Goal: Register for event/course

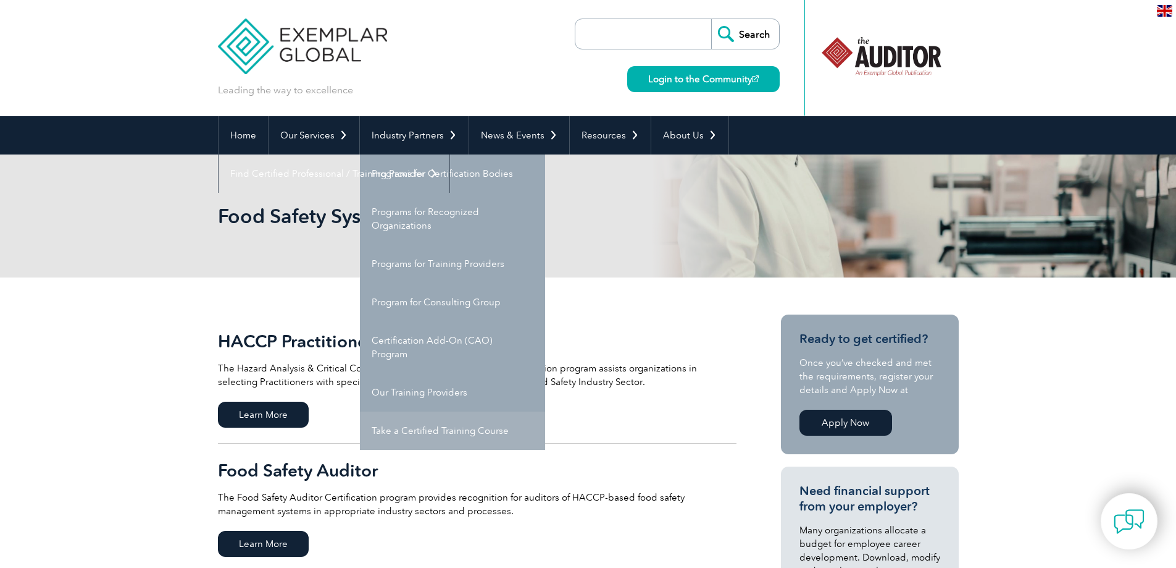
click at [399, 424] on link "Take a Certified Training Course" at bounding box center [452, 430] width 185 height 38
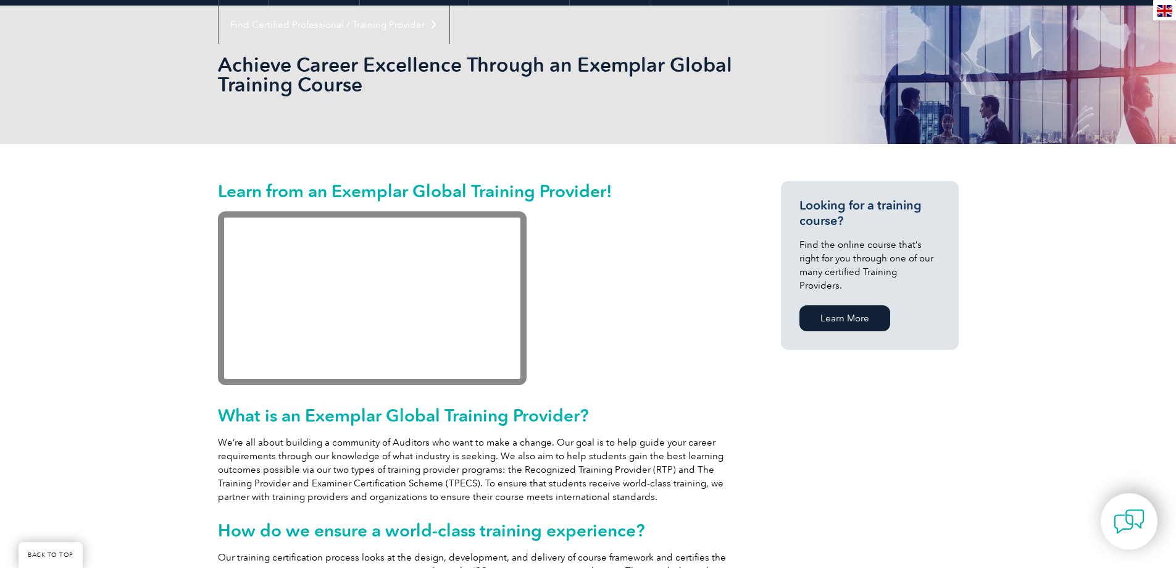
scroll to position [141, 0]
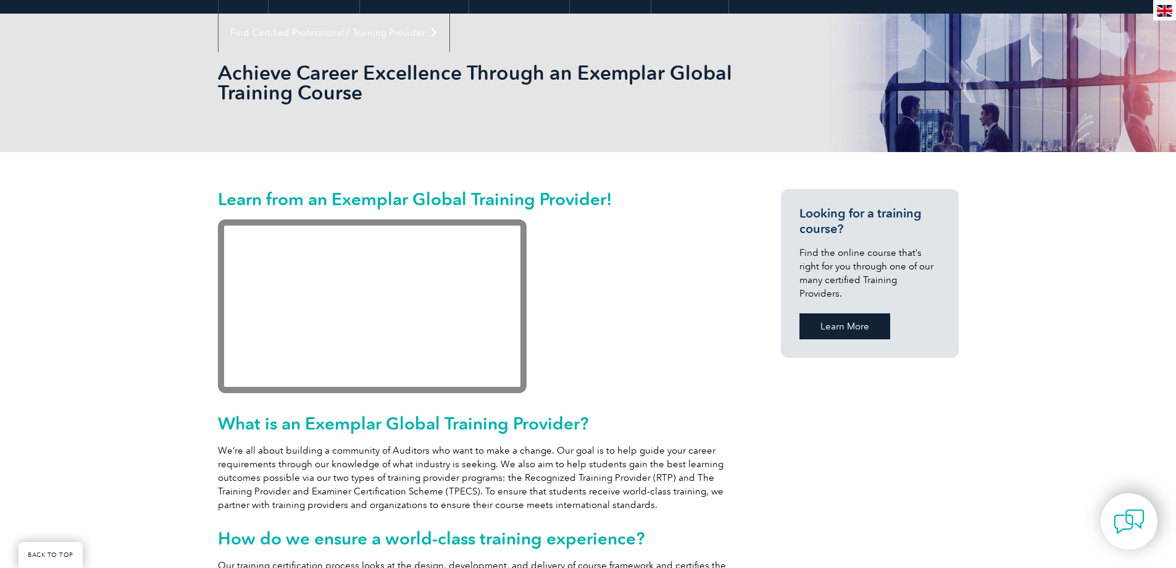
click at [860, 313] on link "Learn More" at bounding box center [845, 326] width 91 height 26
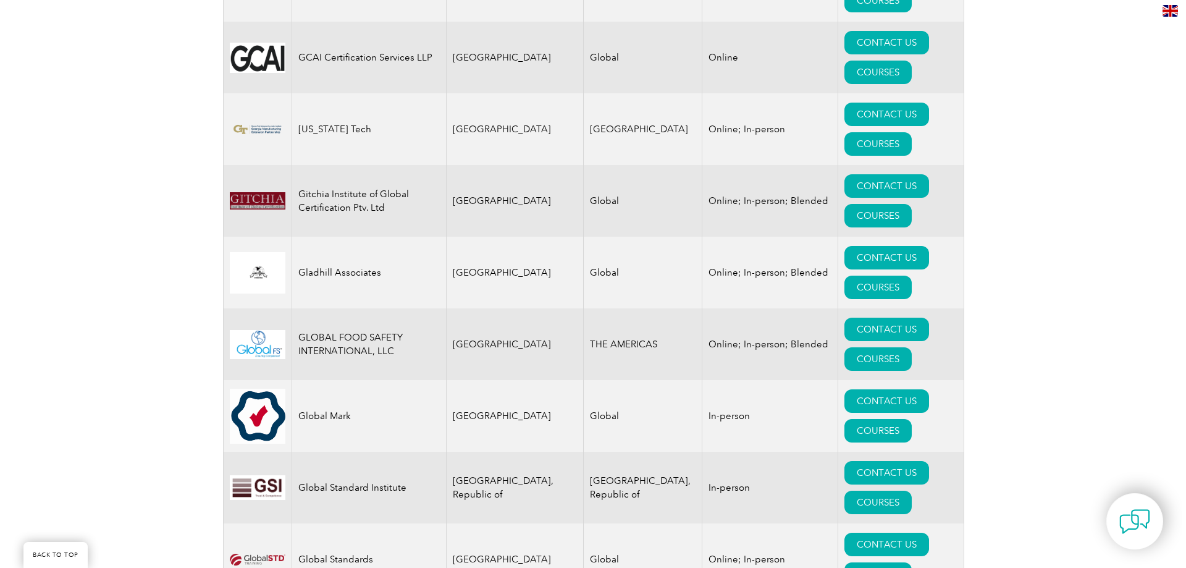
scroll to position [7225, 0]
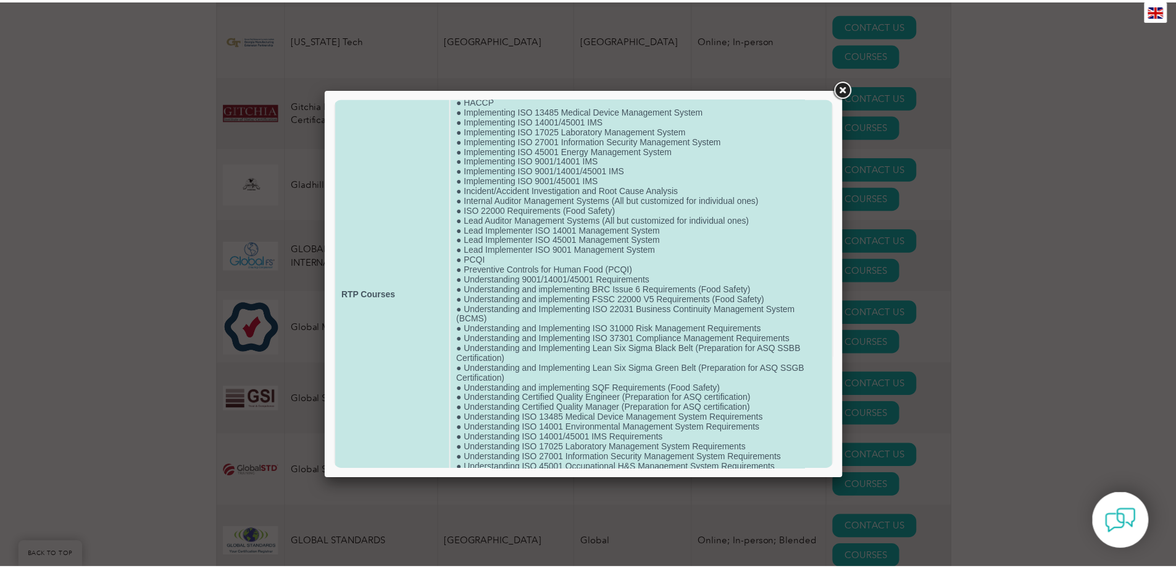
scroll to position [134, 0]
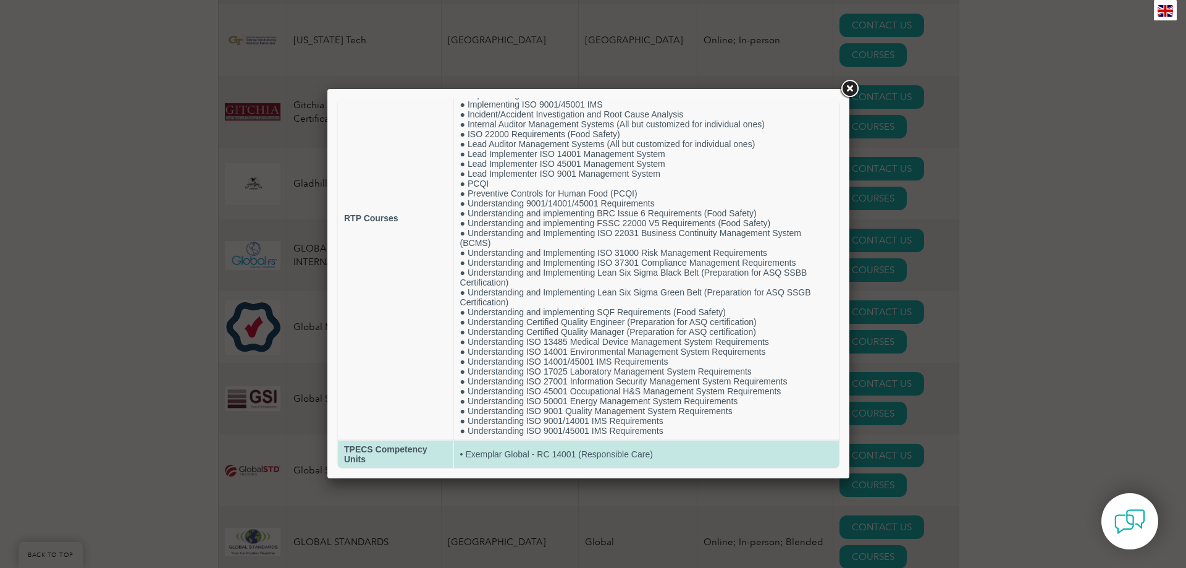
click at [565, 451] on td "• Exemplar Global - RC 14001 (Responsible Care)" at bounding box center [646, 453] width 385 height 27
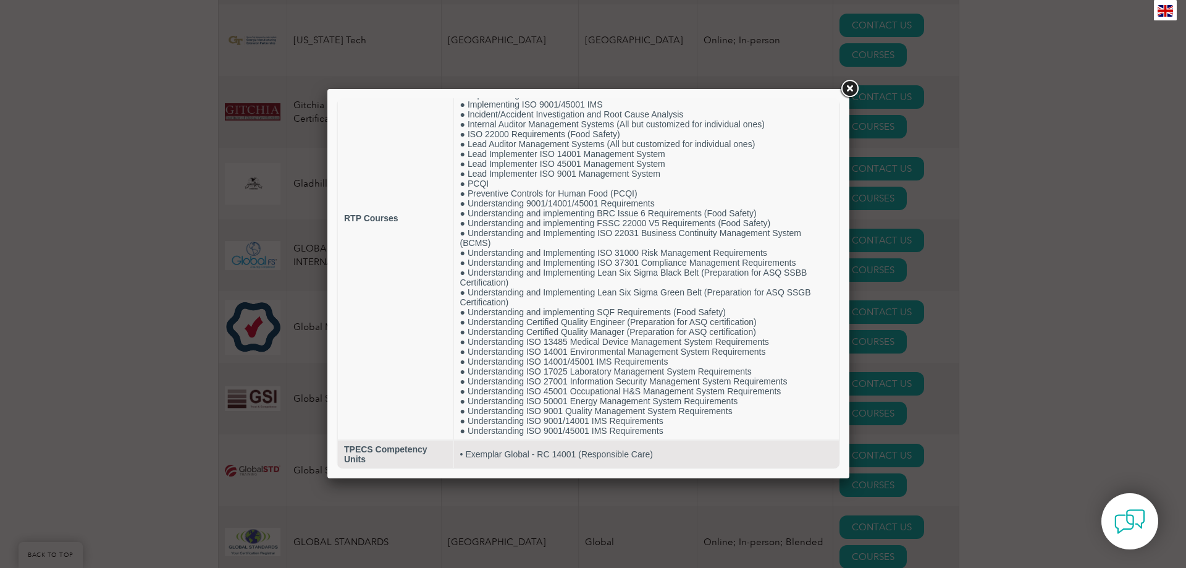
click at [851, 80] on link at bounding box center [849, 89] width 22 height 22
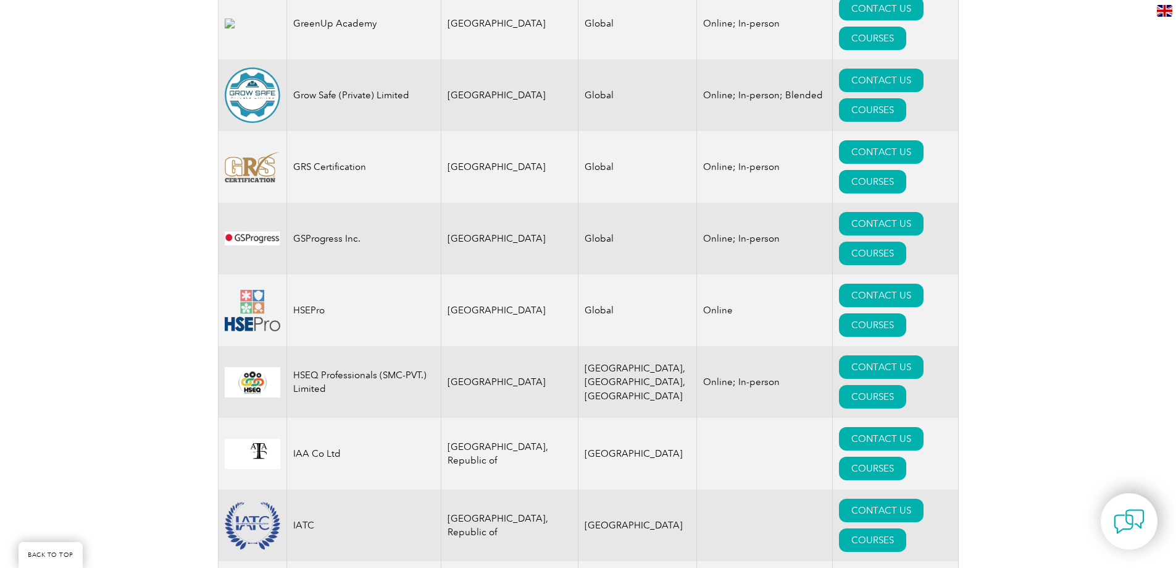
scroll to position [7966, 0]
